Goal: Task Accomplishment & Management: Complete application form

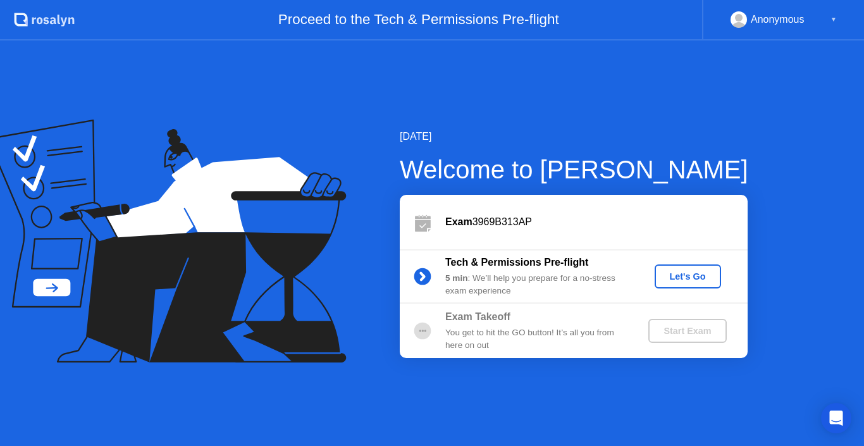
click at [683, 276] on div "Let's Go" at bounding box center [687, 276] width 56 height 10
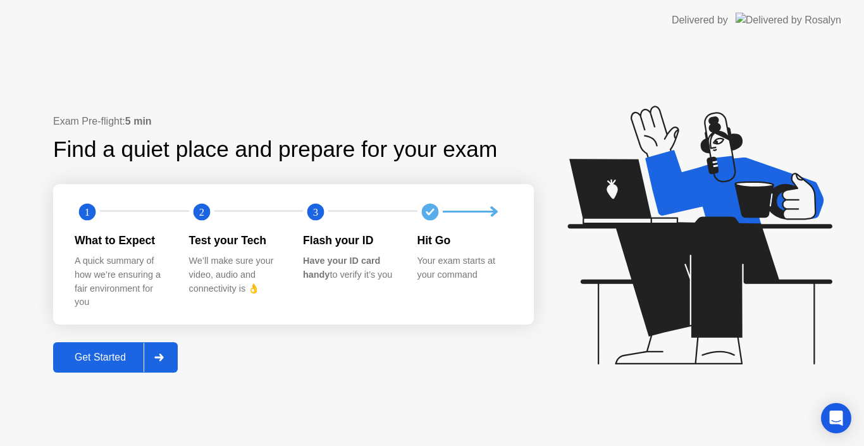
click at [123, 348] on button "Get Started" at bounding box center [115, 357] width 125 height 30
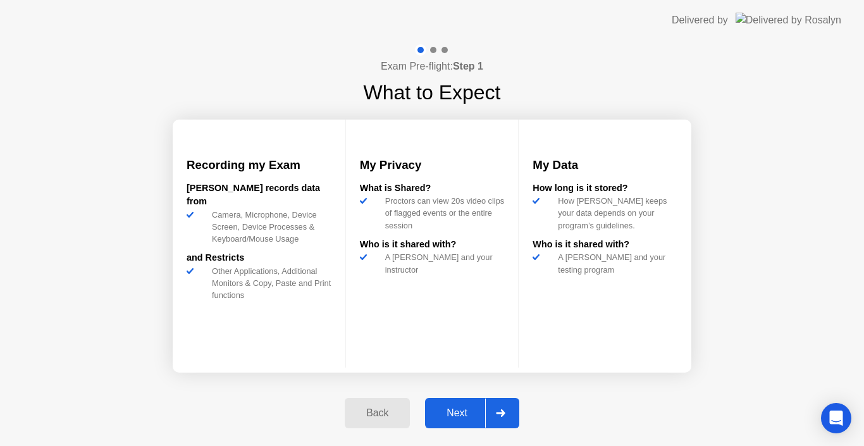
click at [470, 410] on div "Next" at bounding box center [457, 412] width 56 height 11
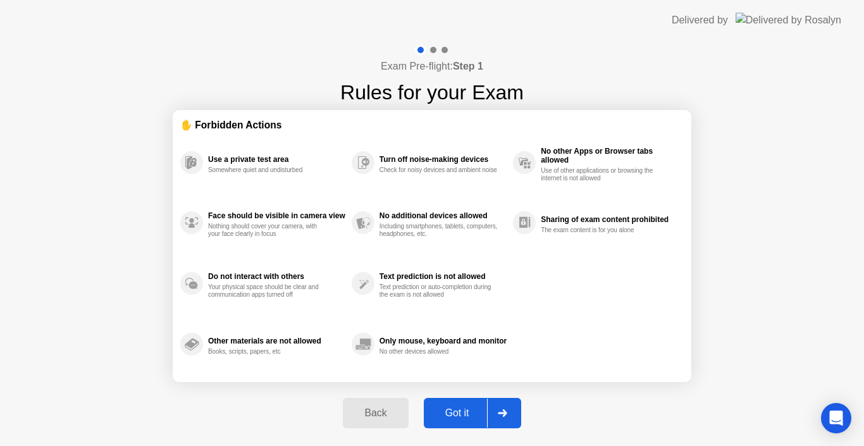
click at [470, 410] on div "Got it" at bounding box center [456, 412] width 59 height 11
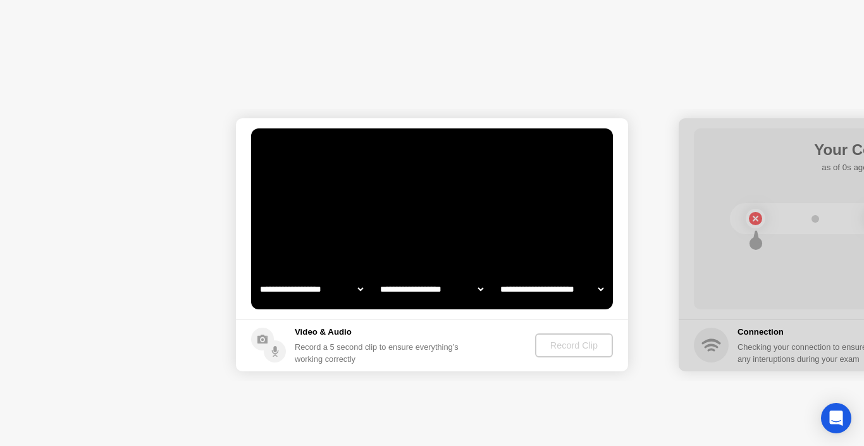
select select "*******"
select select "**********"
select select "*******"
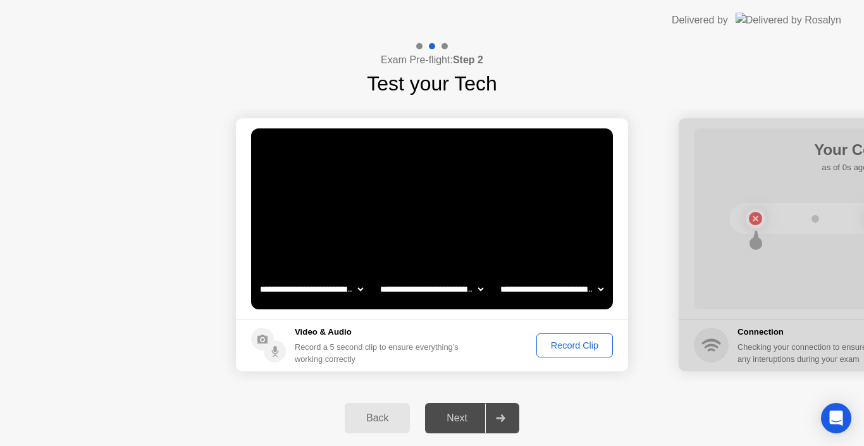
click at [464, 417] on div "Next" at bounding box center [457, 417] width 56 height 11
click at [554, 343] on div "Record Clip" at bounding box center [575, 345] width 68 height 10
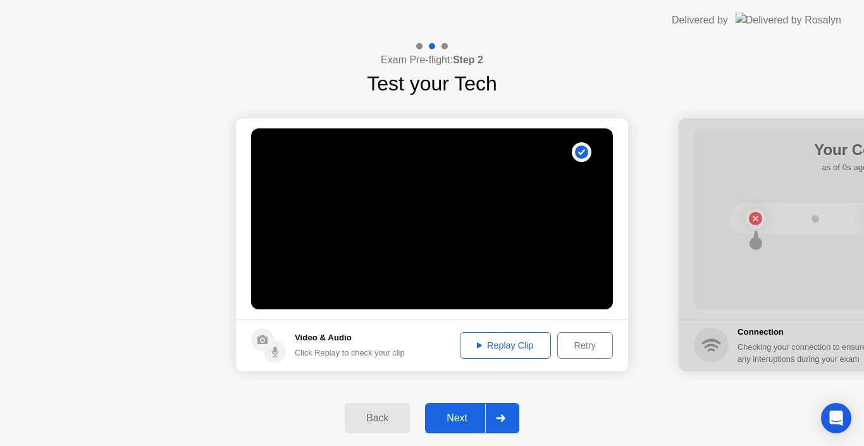
click at [486, 345] on div "Replay Clip" at bounding box center [505, 345] width 82 height 10
click at [477, 346] on icon at bounding box center [479, 346] width 5 height 6
click at [462, 415] on div "Next" at bounding box center [457, 417] width 56 height 11
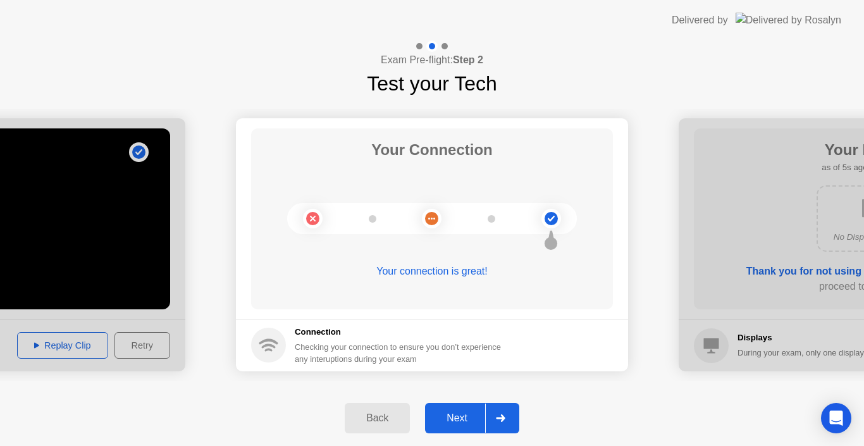
click at [472, 406] on button "Next" at bounding box center [472, 418] width 94 height 30
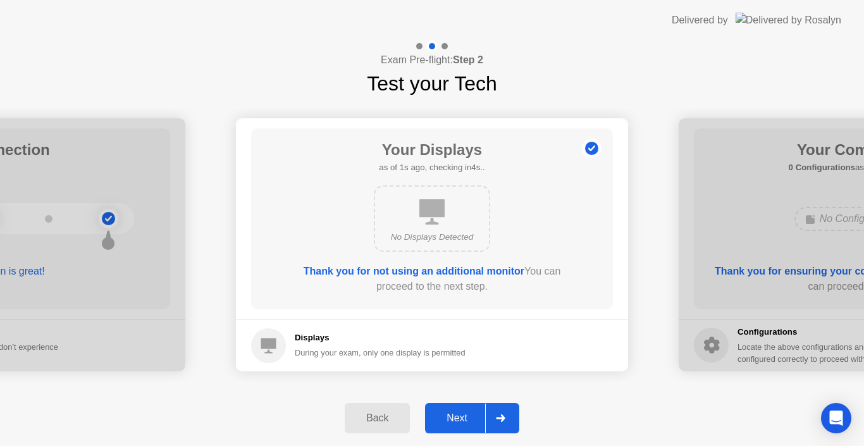
click at [472, 406] on button "Next" at bounding box center [472, 418] width 94 height 30
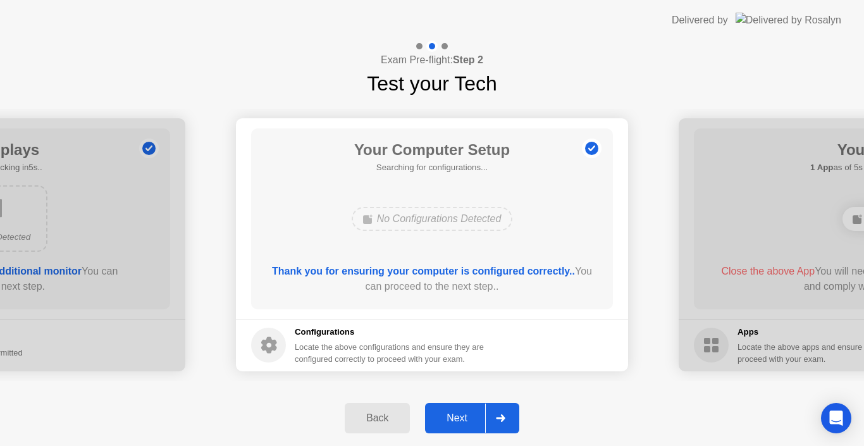
click at [472, 406] on button "Next" at bounding box center [472, 418] width 94 height 30
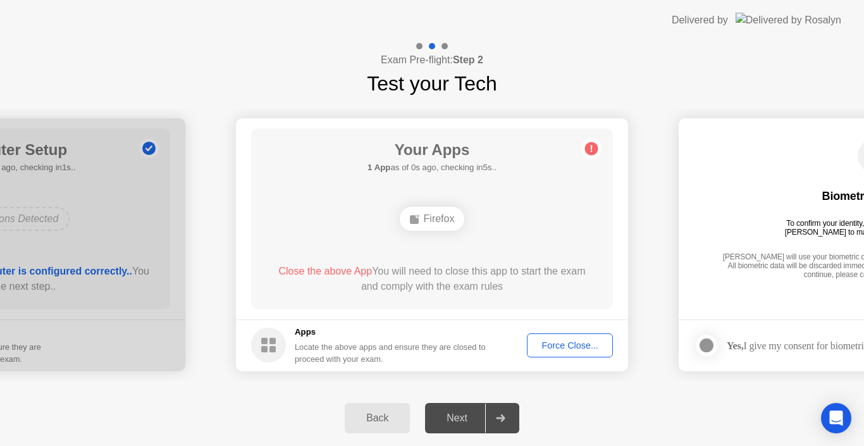
click at [575, 346] on div "Force Close..." at bounding box center [569, 345] width 77 height 10
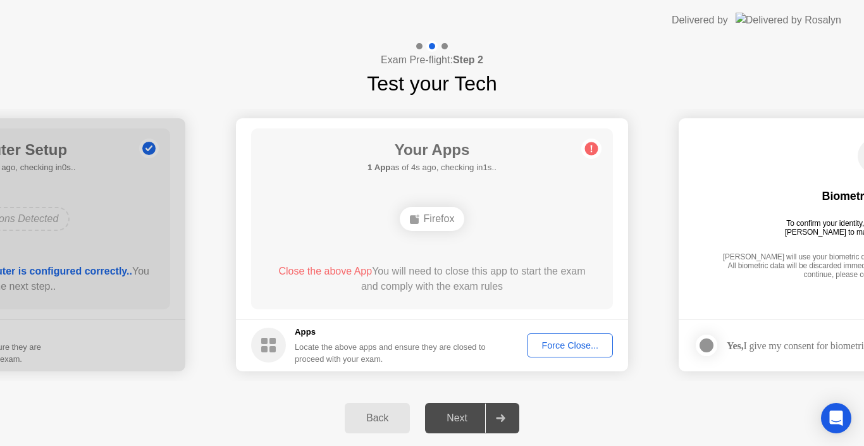
click at [431, 217] on div "Firefox" at bounding box center [432, 219] width 65 height 24
click at [781, 18] on img at bounding box center [788, 20] width 106 height 15
click at [285, 340] on icon at bounding box center [268, 344] width 35 height 35
click at [468, 424] on div "Next" at bounding box center [457, 417] width 56 height 11
click at [310, 269] on span "Close the above App" at bounding box center [325, 271] width 94 height 11
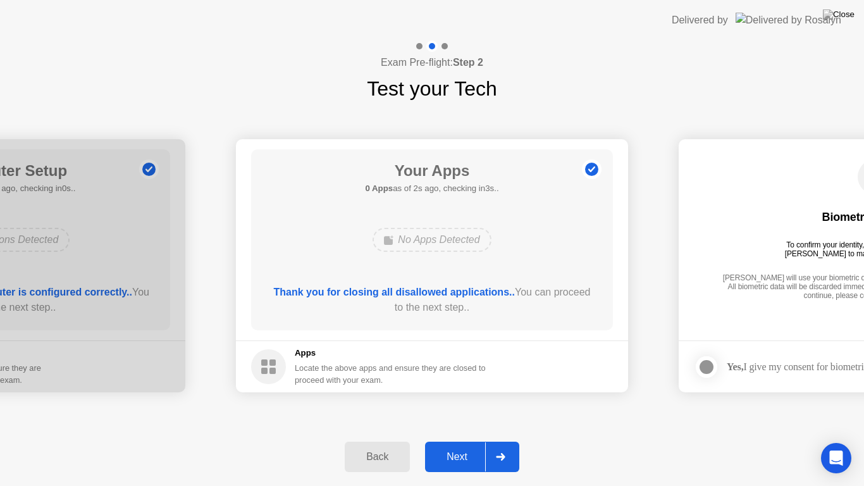
click at [466, 445] on div "Next" at bounding box center [457, 456] width 56 height 11
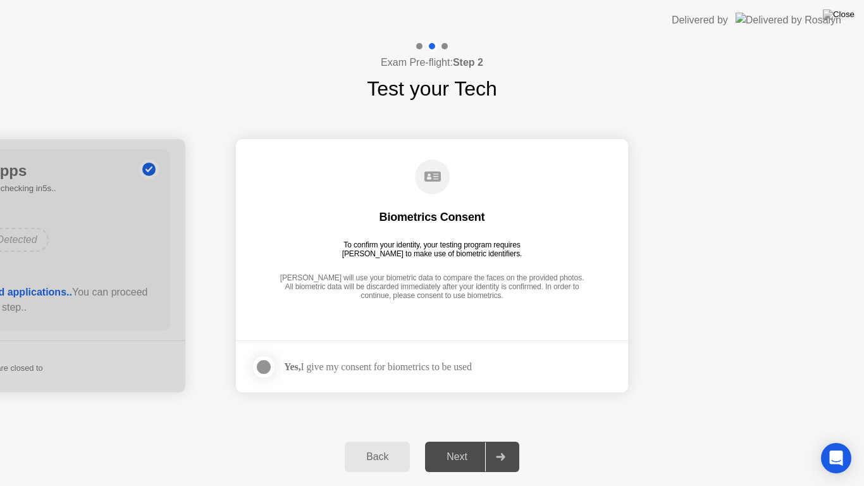
click at [333, 380] on footer "Yes, I give my consent for biometrics to be used" at bounding box center [432, 366] width 392 height 52
click at [268, 359] on div at bounding box center [263, 366] width 15 height 15
click at [454, 445] on div "Next" at bounding box center [457, 456] width 56 height 11
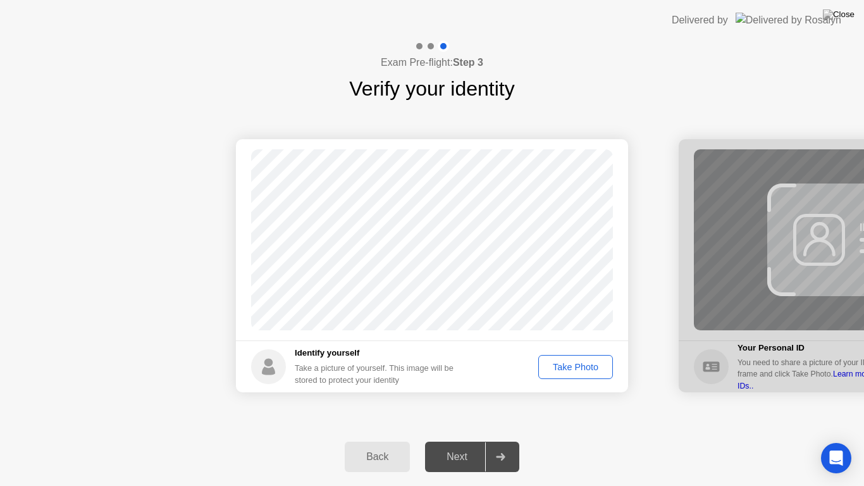
click at [563, 369] on div "Take Photo" at bounding box center [575, 367] width 66 height 10
click at [463, 445] on div "Next" at bounding box center [457, 456] width 56 height 11
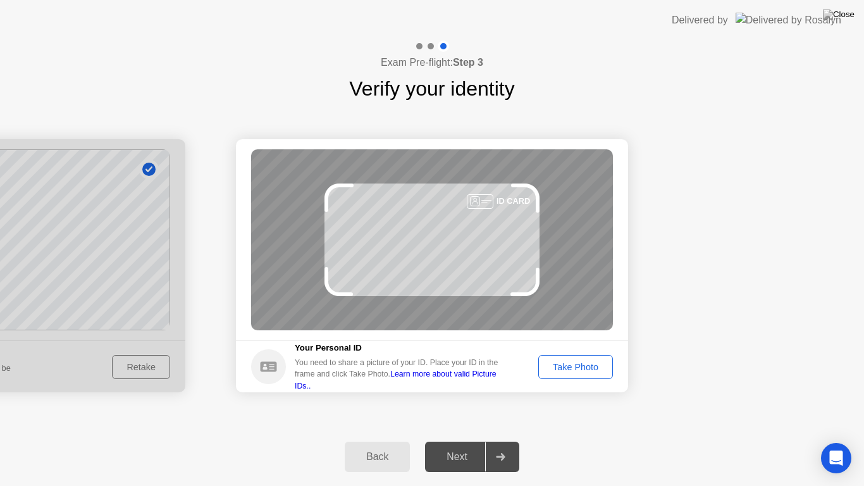
click at [569, 370] on div "Take Photo" at bounding box center [575, 367] width 66 height 10
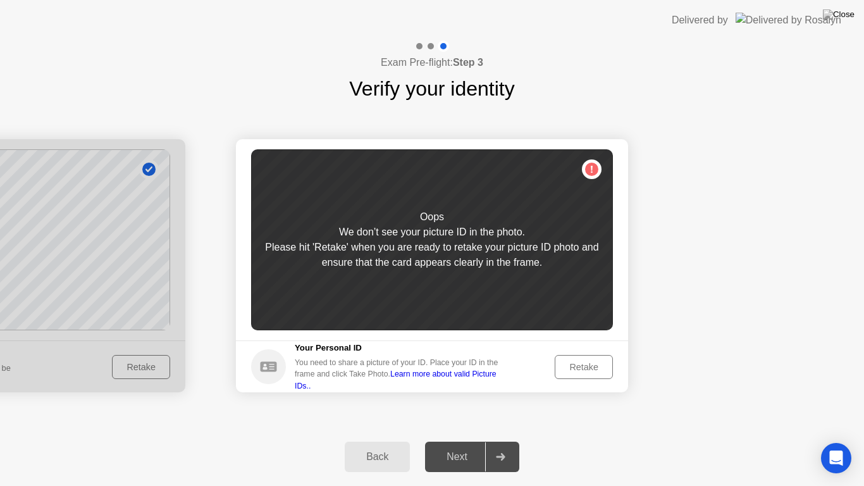
click at [469, 377] on link "Learn more about valid Picture IDs.." at bounding box center [396, 379] width 202 height 20
drag, startPoint x: 270, startPoint y: 365, endPoint x: 587, endPoint y: 367, distance: 316.8
click at [587, 367] on footer "Your Personal ID You need to share a picture of your ID. Place your ID in the f…" at bounding box center [432, 366] width 392 height 52
click at [443, 378] on link "Learn more about valid Picture IDs.." at bounding box center [396, 379] width 202 height 20
click at [594, 171] on div "Oops We don’t see your picture ID in the photo. Please hit 'Retake' when you ar…" at bounding box center [432, 239] width 362 height 181
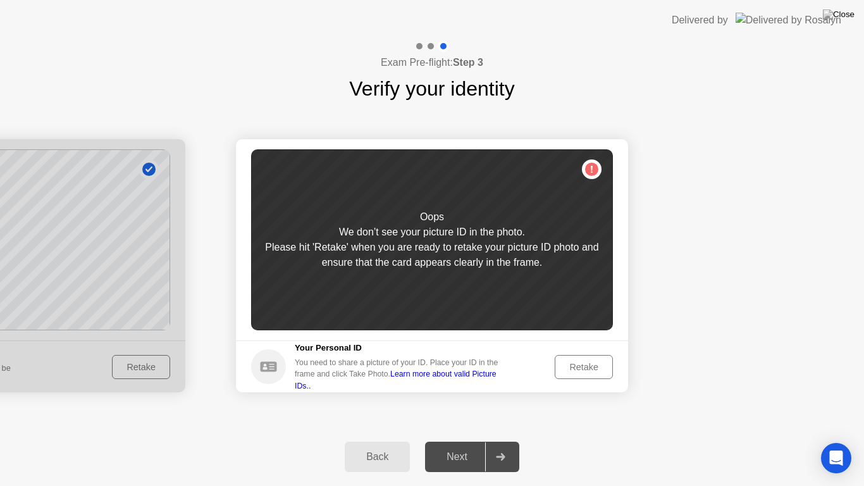
click at [568, 369] on div "Retake" at bounding box center [583, 367] width 49 height 10
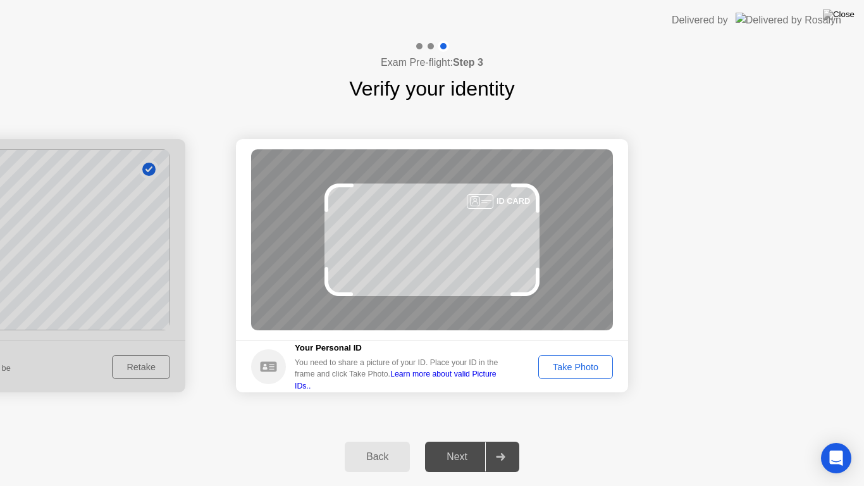
click at [268, 365] on icon at bounding box center [268, 366] width 16 height 10
click at [573, 365] on div "Take Photo" at bounding box center [575, 367] width 66 height 10
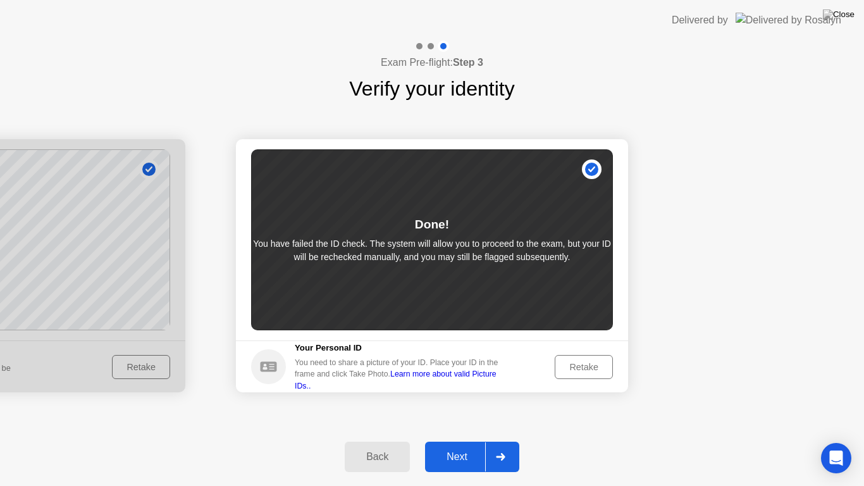
click at [463, 445] on button "Next" at bounding box center [472, 456] width 94 height 30
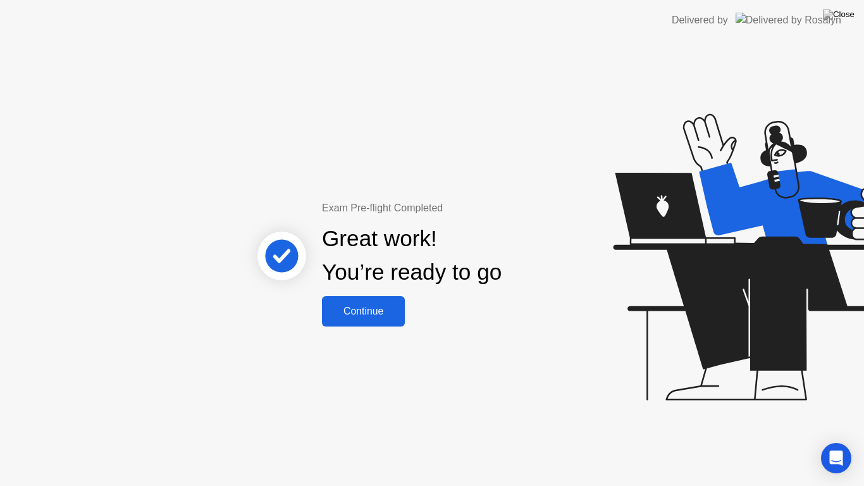
click at [367, 317] on div "Continue" at bounding box center [363, 310] width 75 height 11
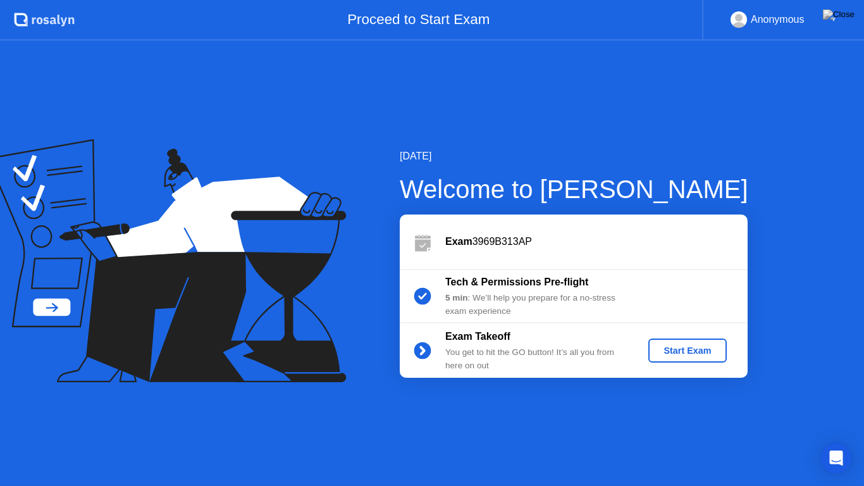
click at [690, 353] on div "Start Exam" at bounding box center [687, 350] width 68 height 10
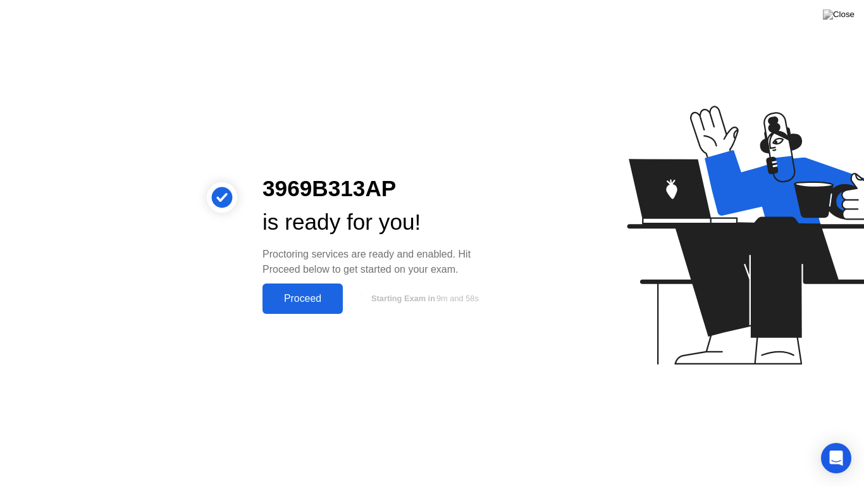
click at [311, 306] on button "Proceed" at bounding box center [302, 298] width 80 height 30
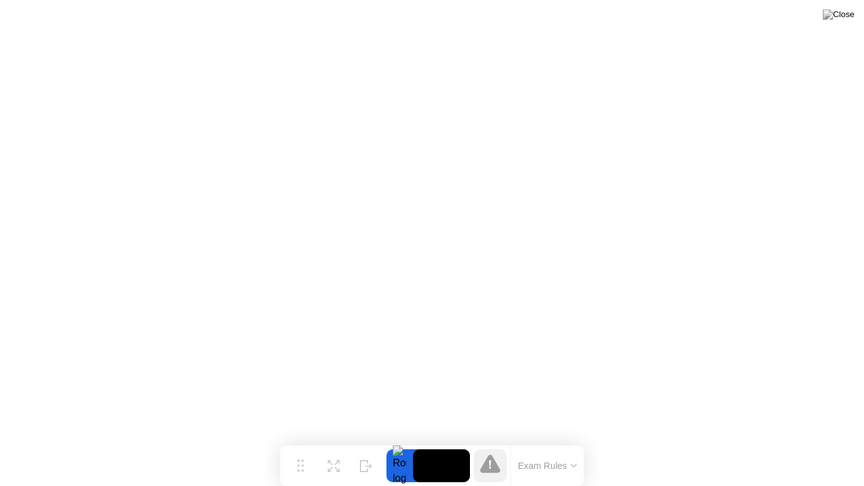
click at [571, 445] on icon at bounding box center [573, 465] width 5 height 3
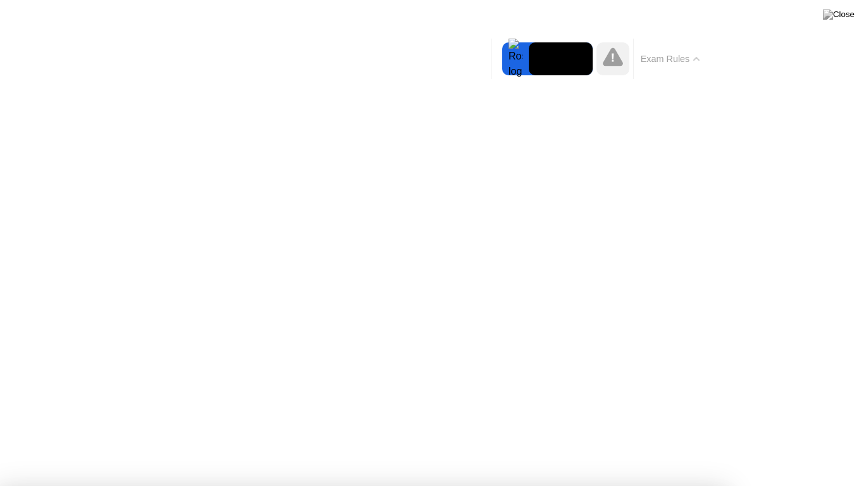
click at [613, 48] on div at bounding box center [612, 58] width 33 height 33
click at [696, 63] on button "Exam Rules" at bounding box center [670, 58] width 67 height 11
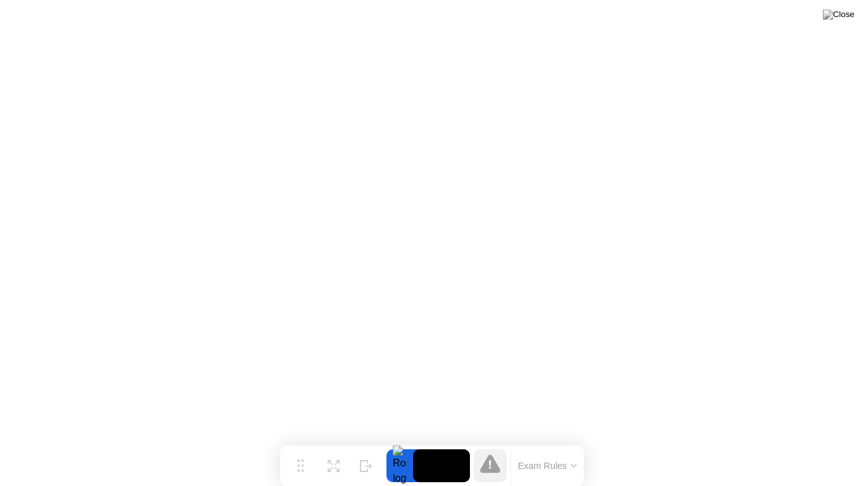
click at [551, 445] on button "Exam Rules" at bounding box center [547, 465] width 67 height 11
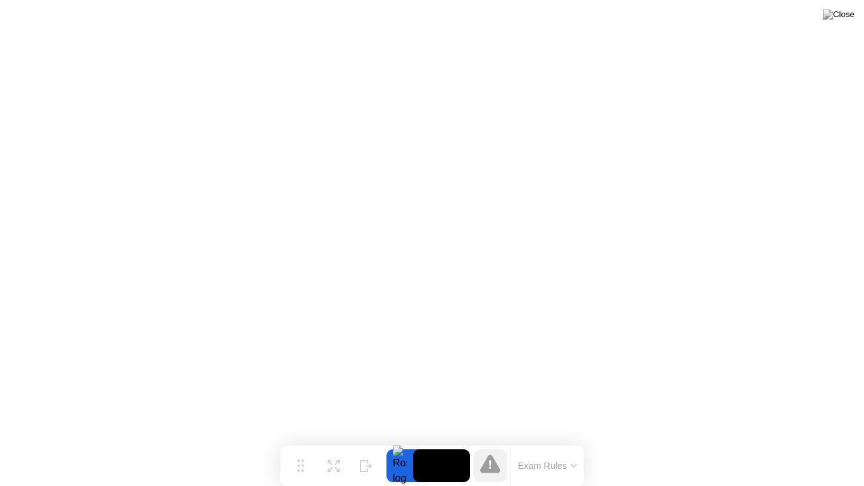
click at [482, 445] on icon at bounding box center [490, 463] width 20 height 20
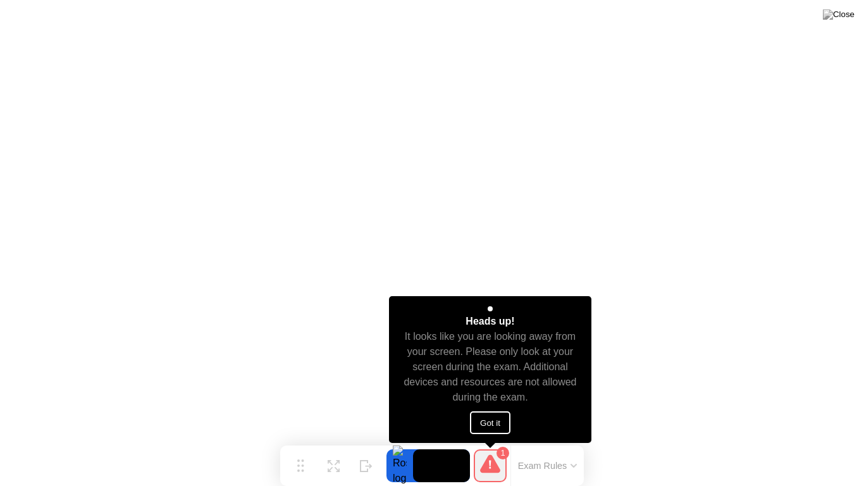
drag, startPoint x: 518, startPoint y: 475, endPoint x: 505, endPoint y: 459, distance: 21.1
click at [505, 445] on div "1 Heads up! It looks like you are looking away from your screen. Please only lo…" at bounding box center [527, 465] width 114 height 40
click at [499, 431] on button "Got it" at bounding box center [490, 422] width 40 height 23
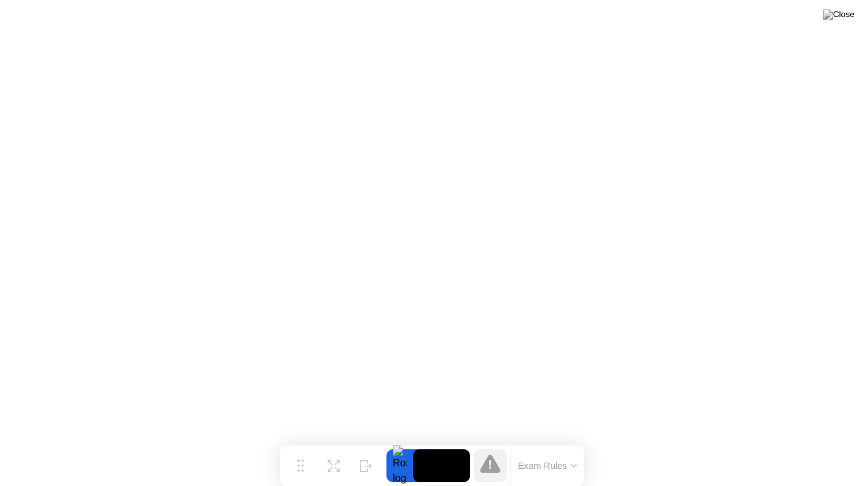
click at [536, 445] on button "Exam Rules" at bounding box center [547, 465] width 67 height 11
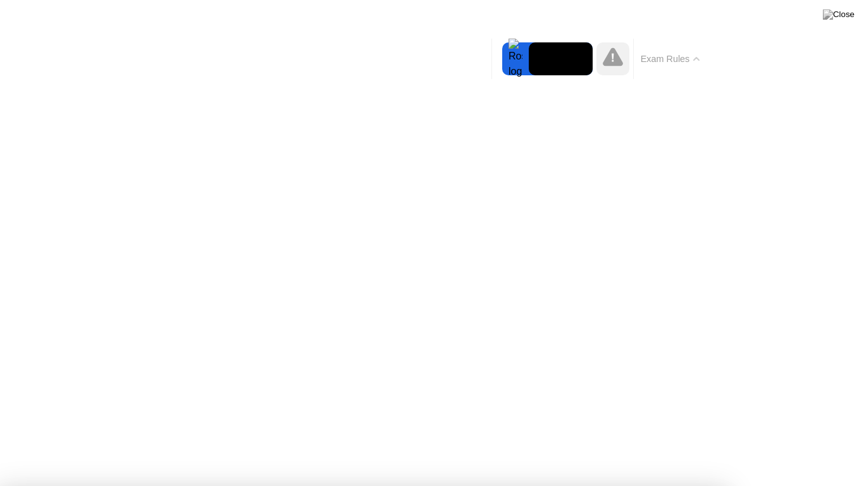
click at [517, 61] on div at bounding box center [515, 58] width 27 height 33
